Goal: Obtain resource: Download file/media

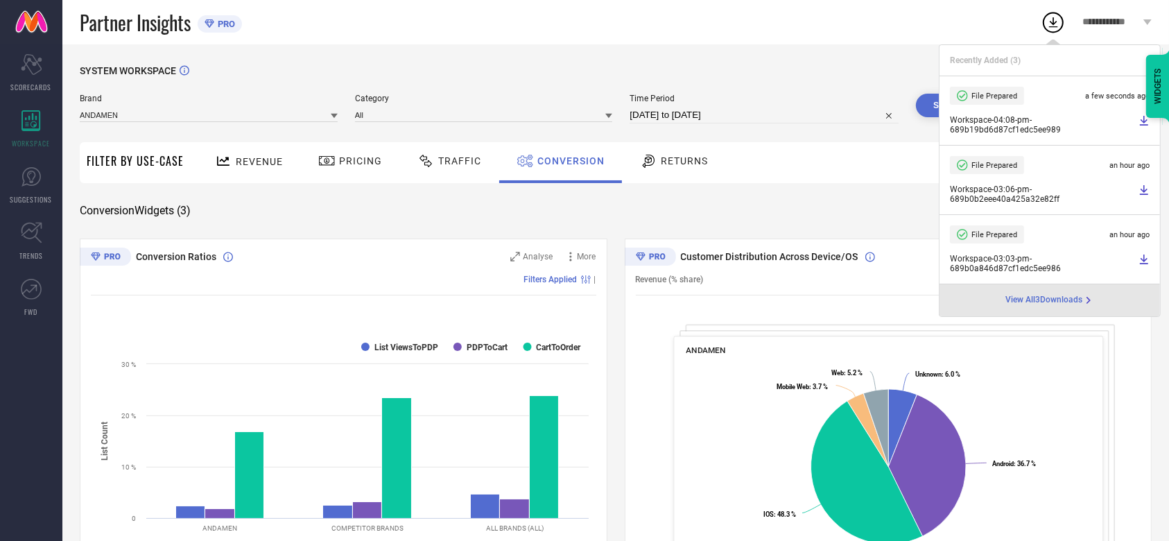
click at [708, 103] on span "Time Period" at bounding box center [764, 99] width 269 height 10
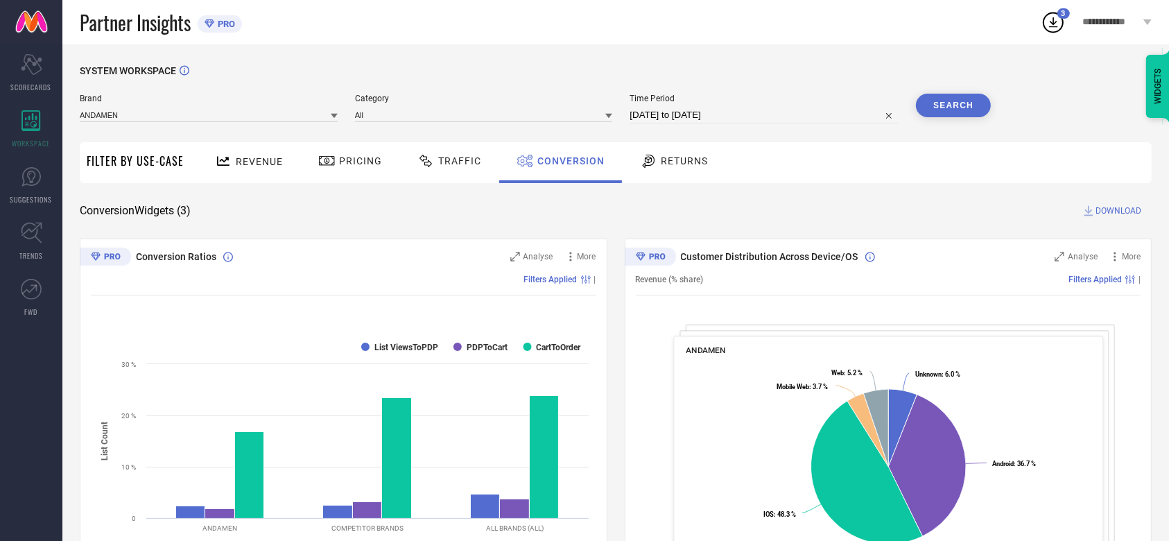
select select "6"
select select "2025"
select select "7"
select select "2025"
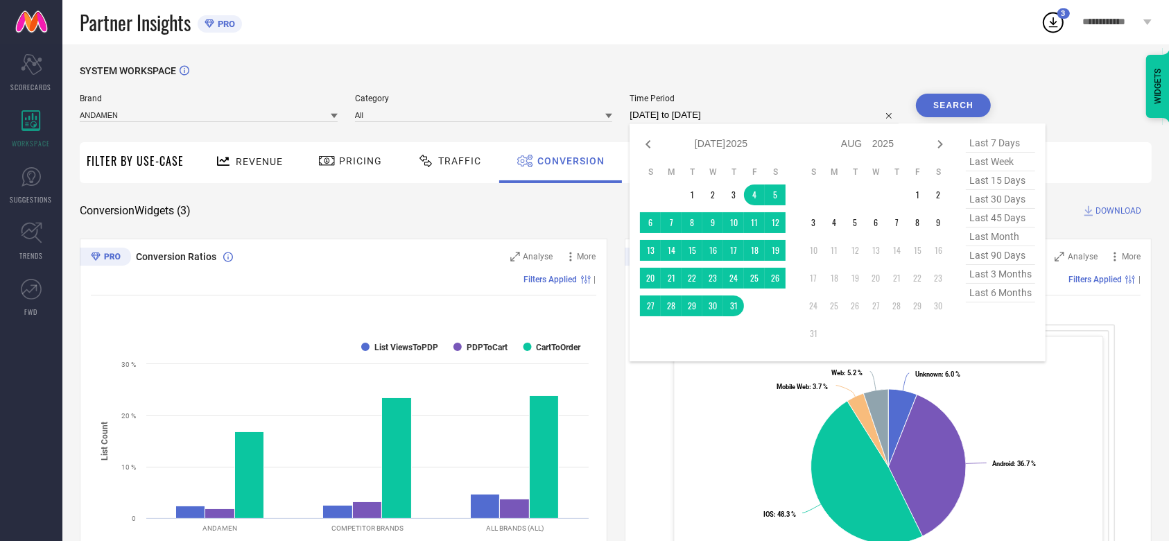
click at [710, 110] on input "[DATE] to [DATE]" at bounding box center [764, 115] width 269 height 17
click at [644, 136] on icon at bounding box center [648, 144] width 17 height 17
select select "5"
select select "2025"
select select "6"
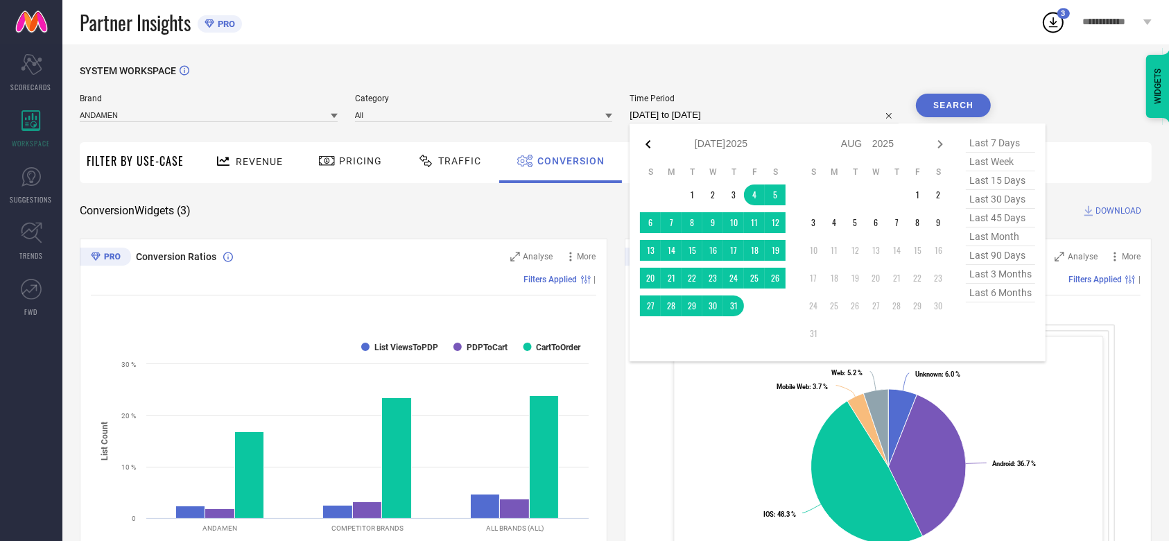
select select "2025"
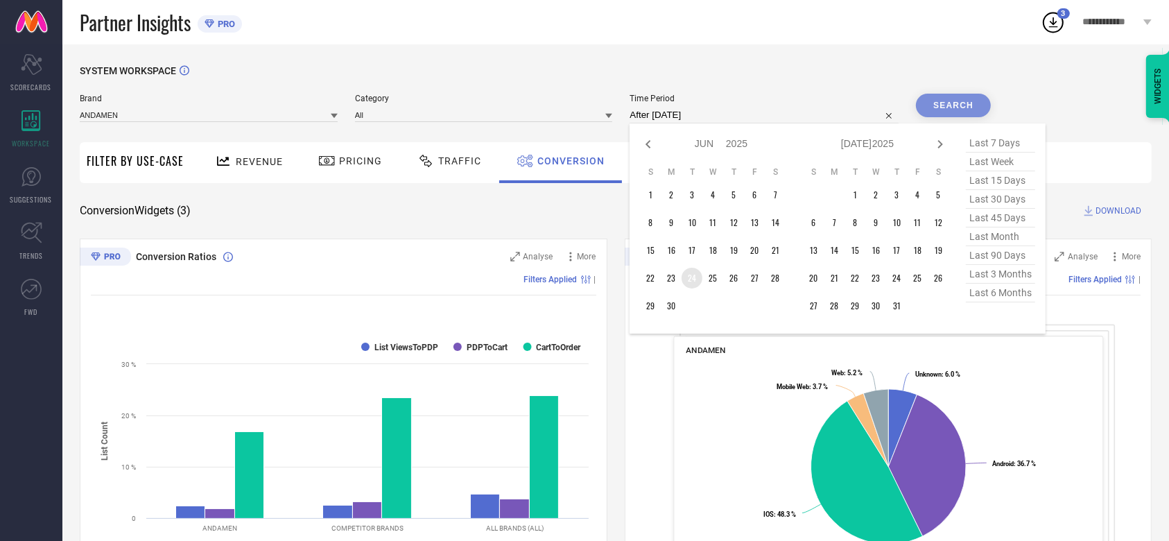
click at [692, 284] on td "24" at bounding box center [692, 278] width 21 height 21
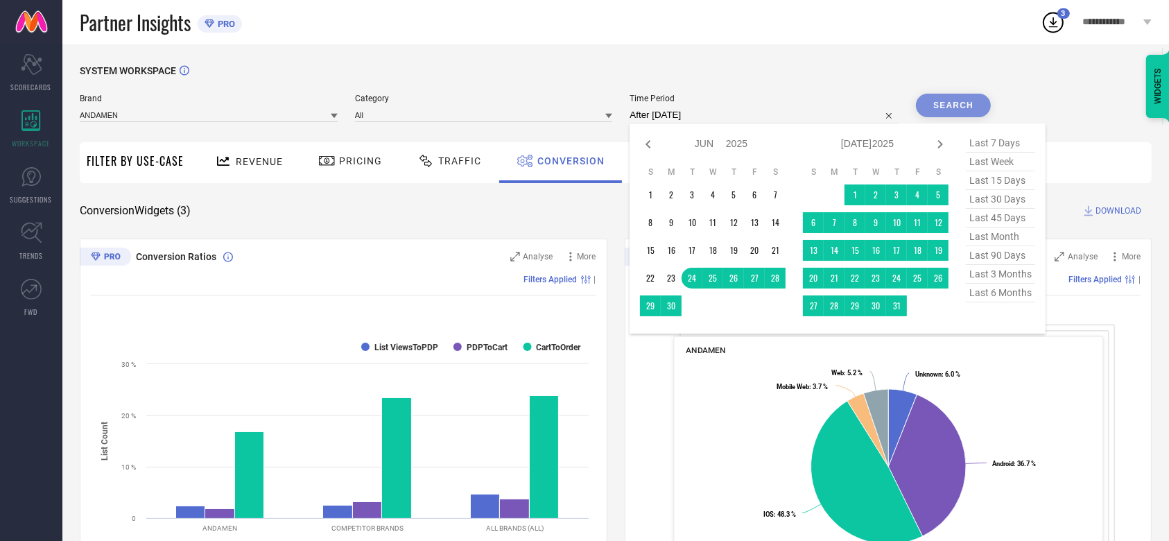
click at [804, 185] on td at bounding box center [813, 194] width 21 height 21
type input "[DATE] to [DATE]"
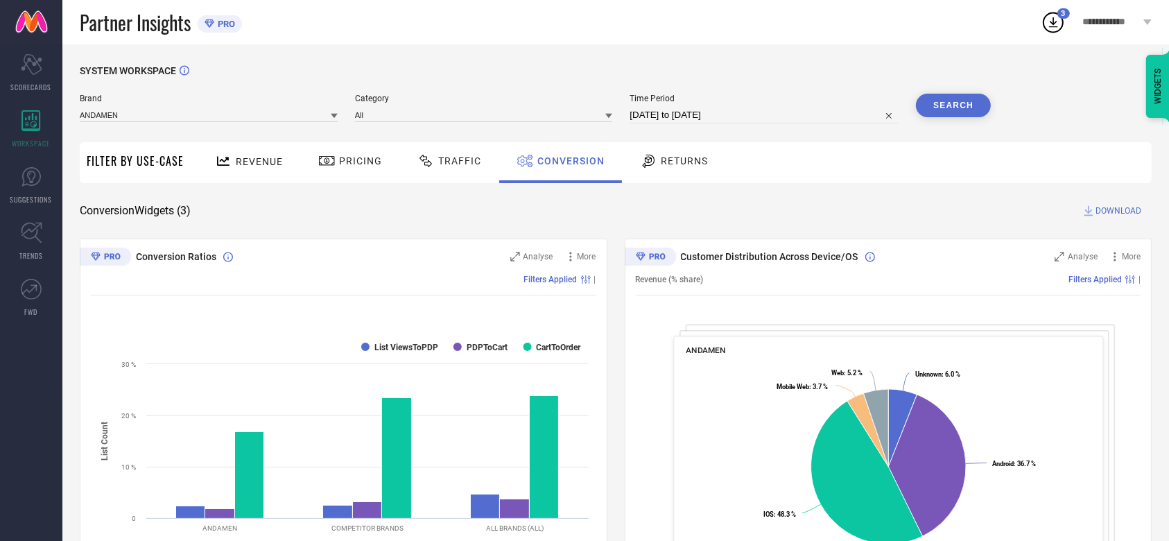
click at [832, 304] on div "Customer Distribution Across Device/OS Analyse More Revenue (% share) Filters A…" at bounding box center [889, 412] width 528 height 347
click at [701, 130] on div "Brand ANDAMEN Category All Time Period [DATE] to [DATE] Search" at bounding box center [535, 115] width 911 height 42
click at [703, 126] on div "Brand ANDAMEN Category All Time Period [DATE] to [DATE] Search" at bounding box center [535, 115] width 911 height 42
click at [706, 108] on input "[DATE] to [DATE]" at bounding box center [764, 115] width 269 height 17
select select "5"
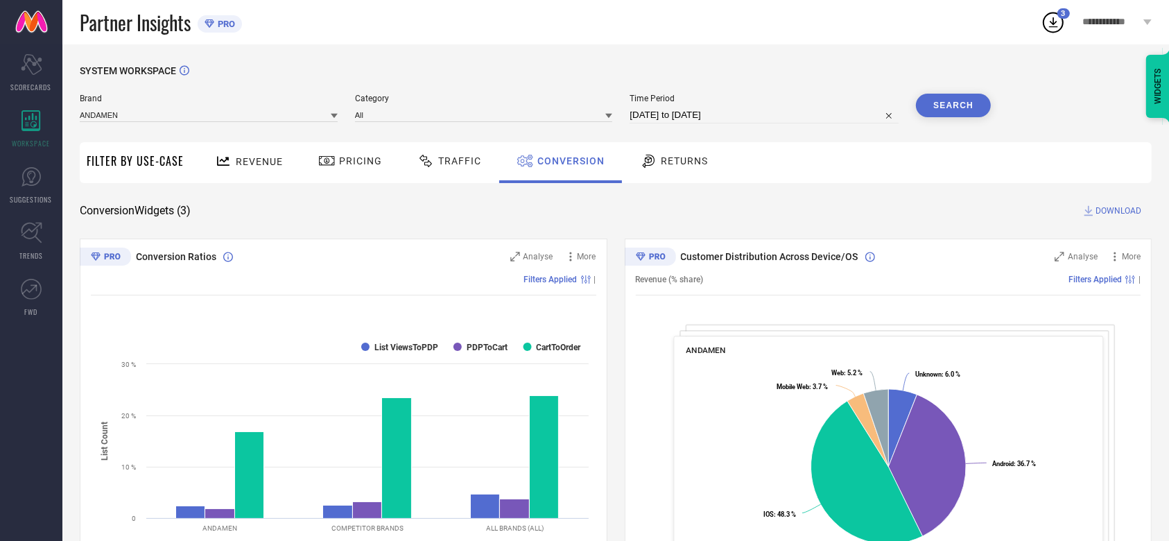
select select "2025"
select select "6"
select select "2025"
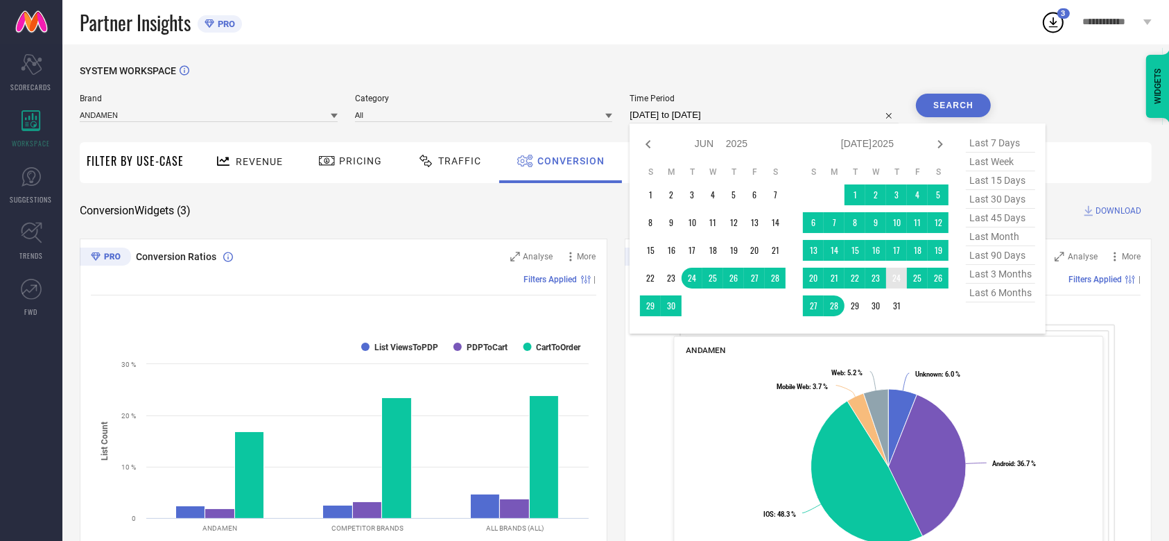
type input "After [DATE]"
click at [899, 277] on td "24" at bounding box center [896, 278] width 21 height 21
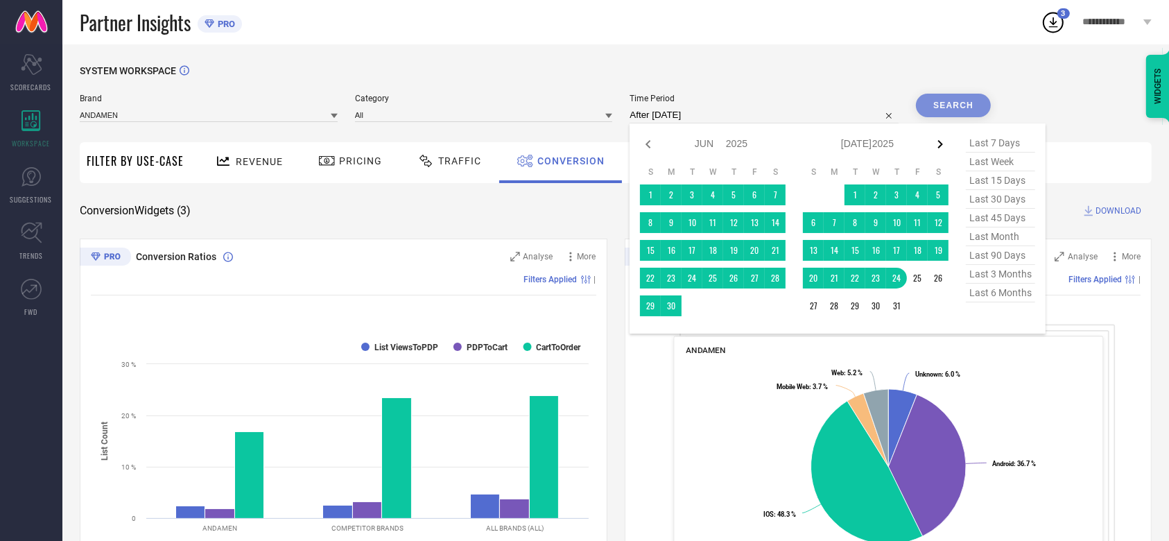
click at [941, 140] on icon at bounding box center [940, 144] width 17 height 17
select select "6"
select select "2025"
select select "7"
select select "2025"
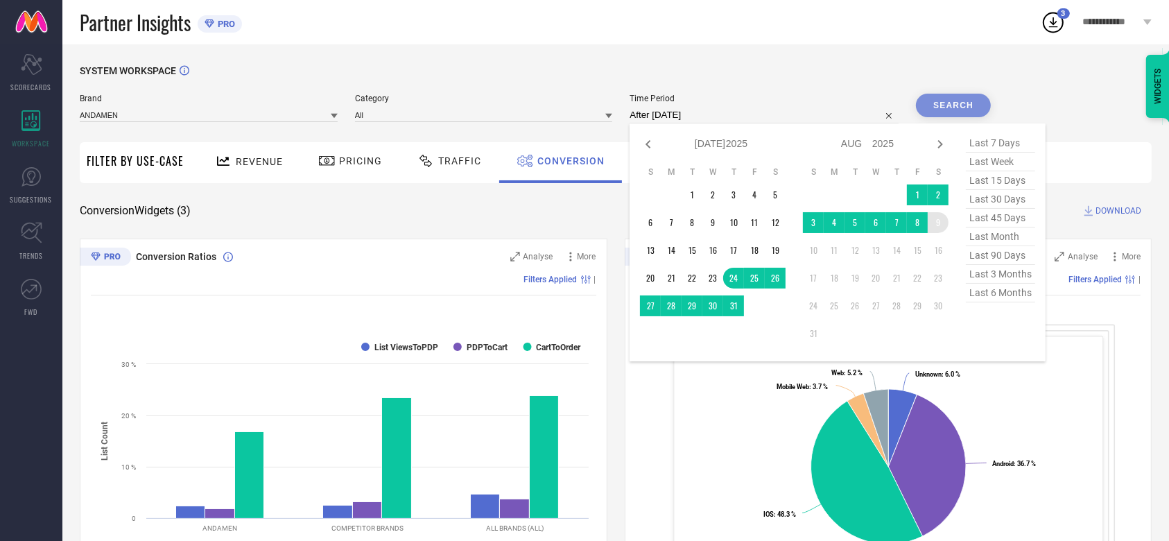
type input "[DATE] to [DATE]"
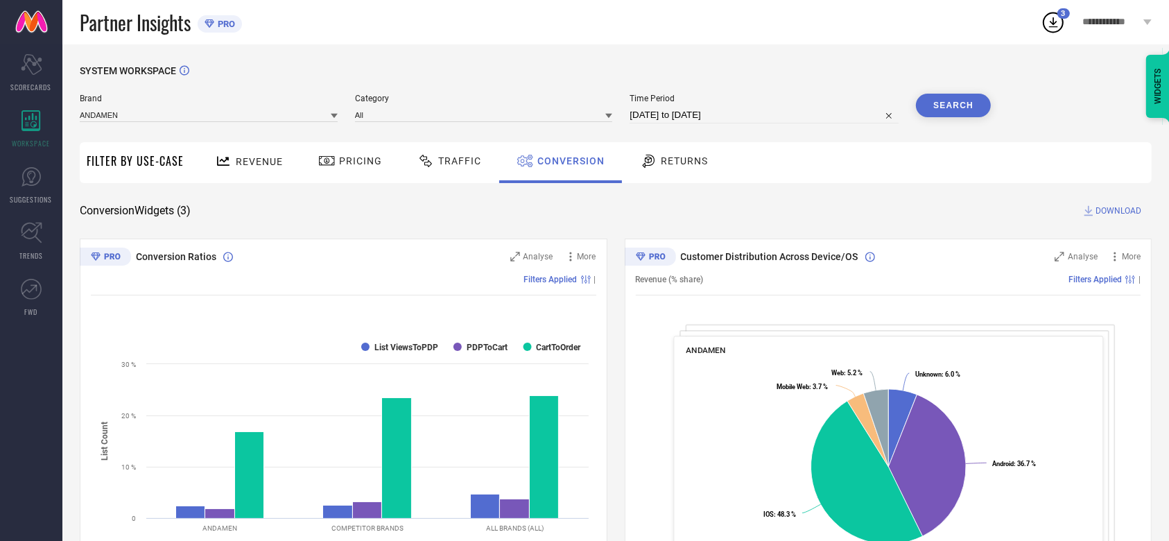
click at [960, 97] on button "Search" at bounding box center [953, 106] width 75 height 24
click at [1100, 214] on span "DOWNLOAD" at bounding box center [1119, 211] width 46 height 14
click at [782, 65] on div "SYSTEM WORKSPACE" at bounding box center [616, 79] width 1072 height 28
